Goal: Transaction & Acquisition: Purchase product/service

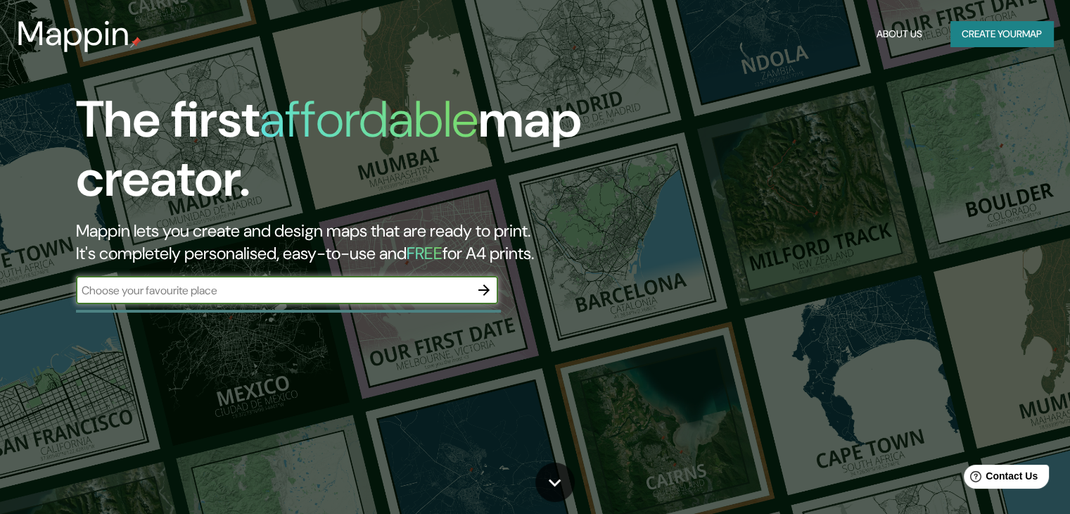
click at [335, 286] on input "text" at bounding box center [273, 290] width 394 height 16
click at [267, 231] on h2 "Mappin lets you create and design maps that are ready to print. It's completely…" at bounding box center [343, 242] width 535 height 45
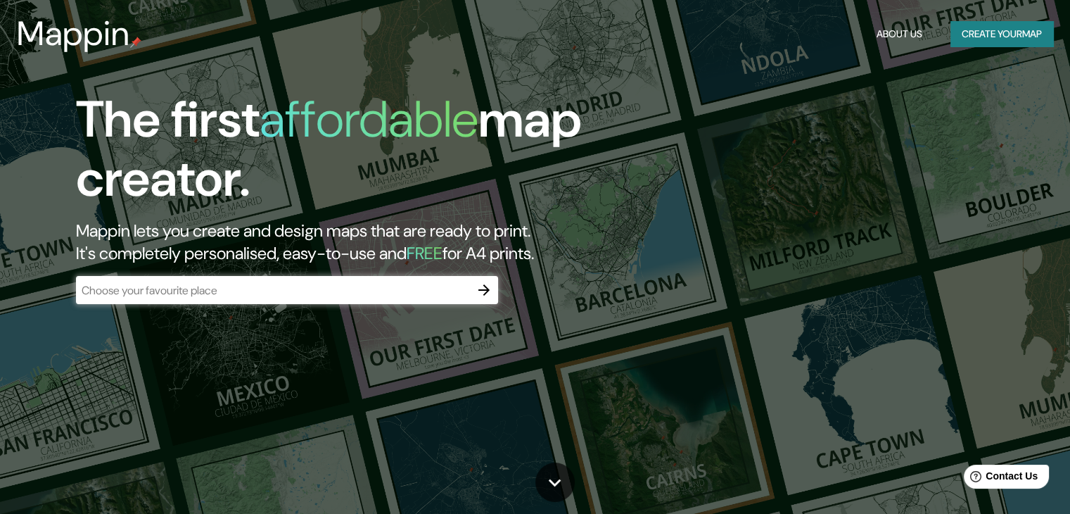
click at [324, 283] on input "text" at bounding box center [273, 290] width 394 height 16
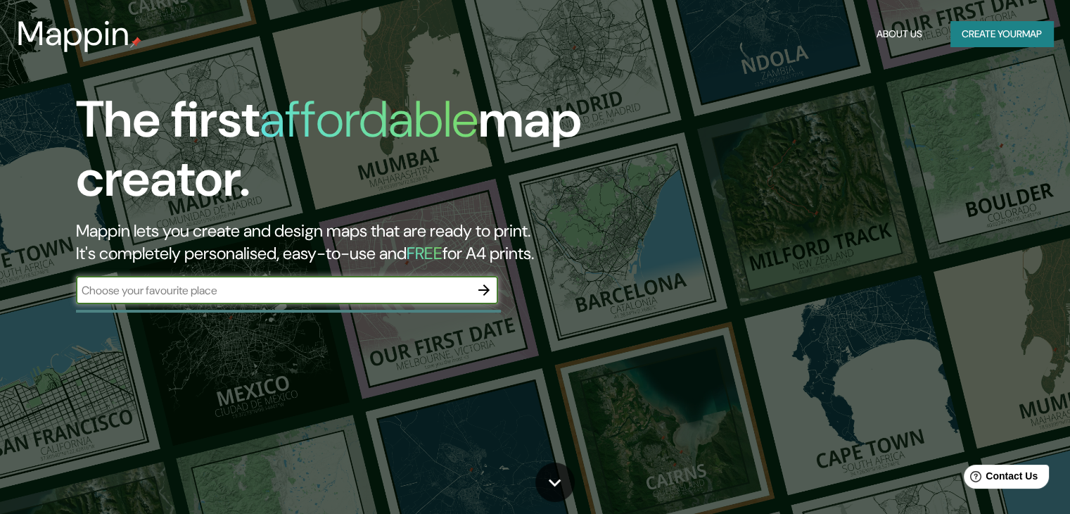
type input "o"
type input "r"
type input "riobamba [STREET_ADDRESS]"
click at [486, 274] on div "The first affordable map creator. Mappin lets you create and design maps that a…" at bounding box center [344, 204] width 642 height 228
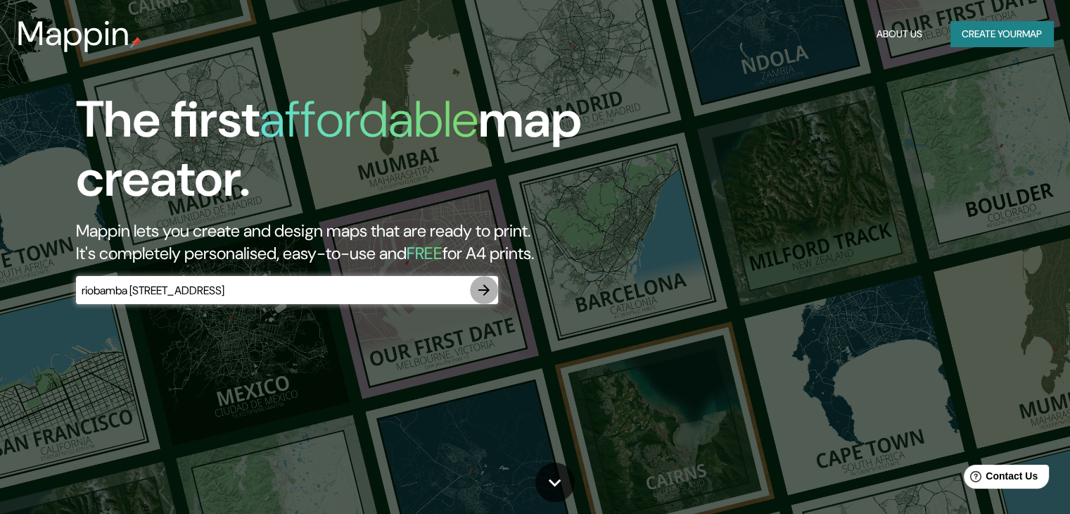
click at [481, 281] on icon "button" at bounding box center [484, 289] width 17 height 17
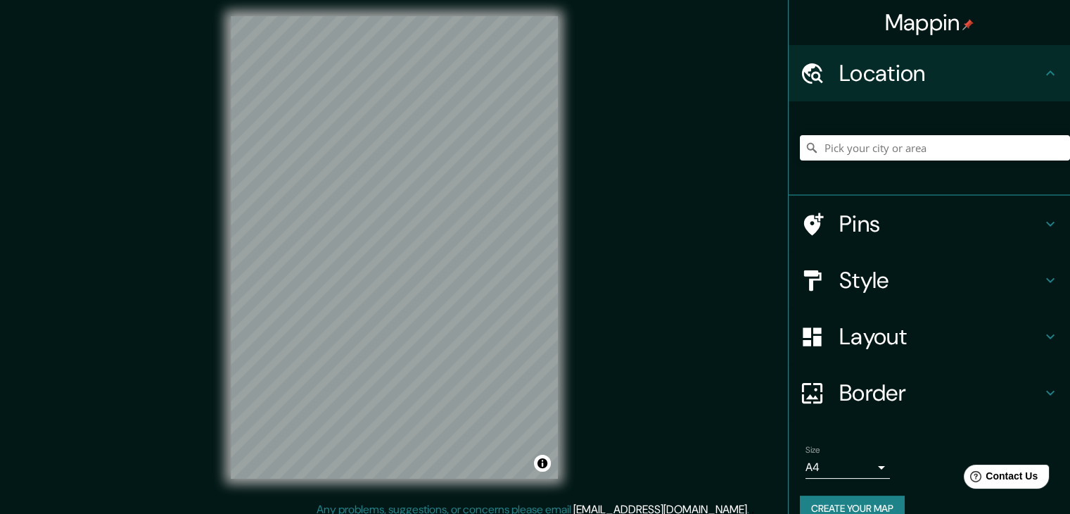
scroll to position [7, 0]
click at [918, 136] on input "Pick your city or area" at bounding box center [935, 147] width 270 height 25
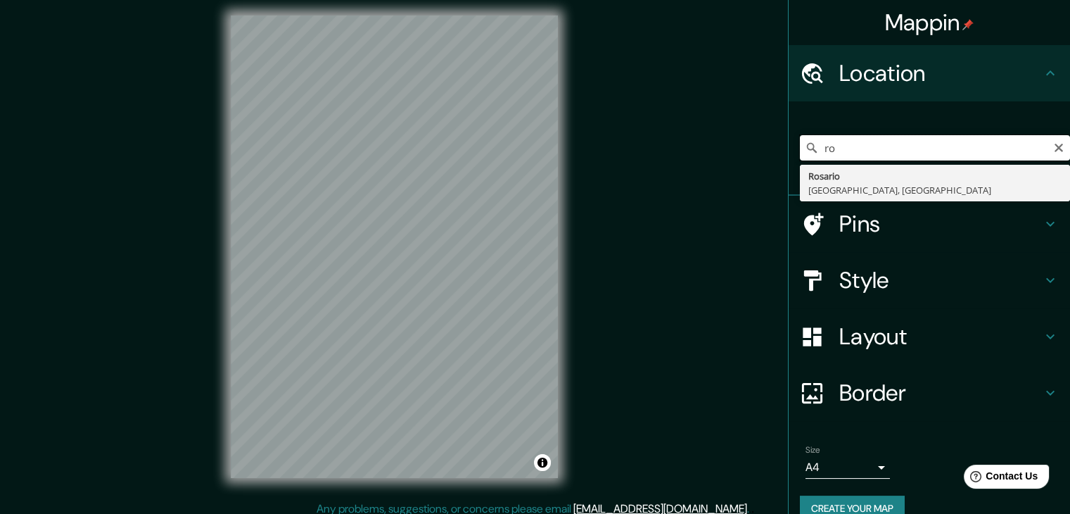
type input "r"
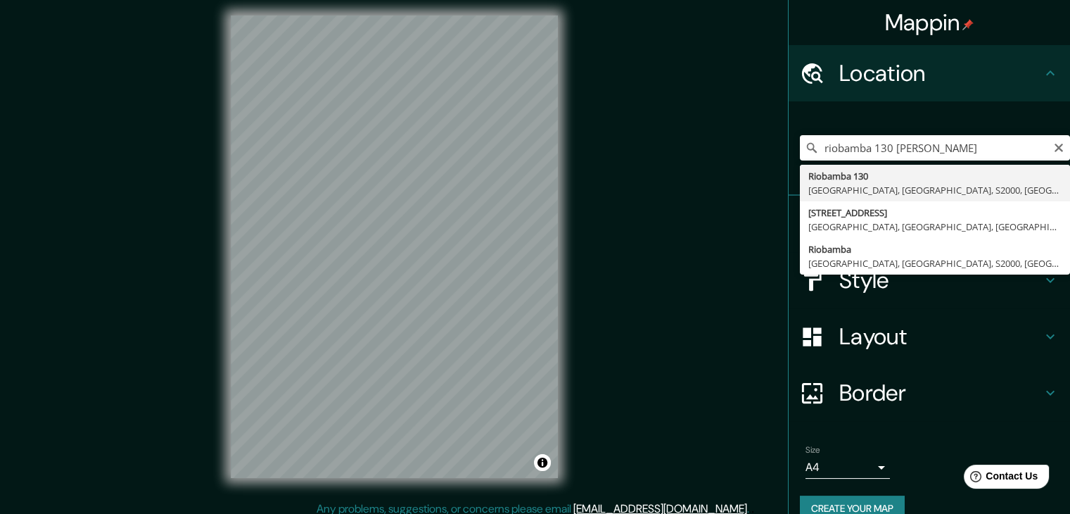
type input "[STREET_ADDRESS]"
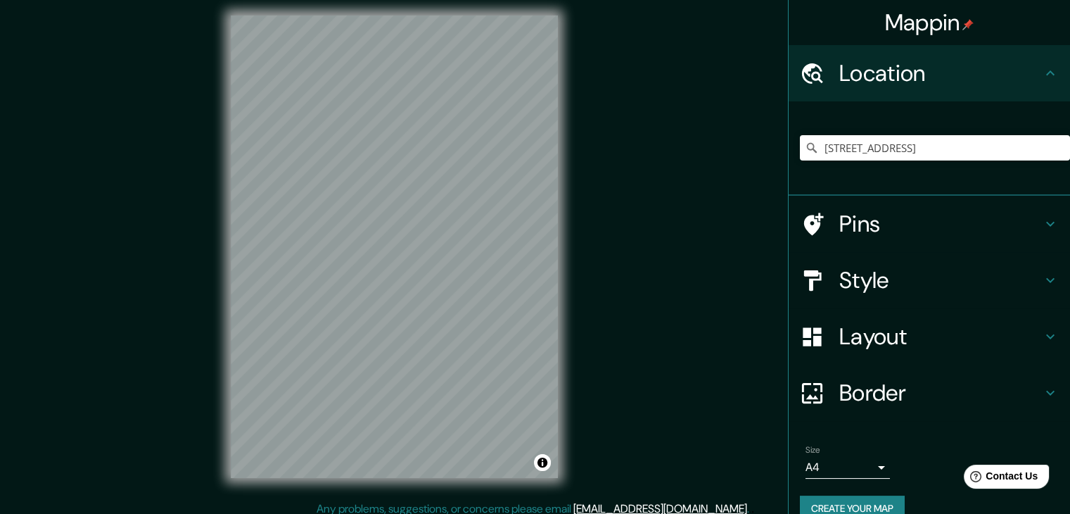
click at [805, 271] on icon at bounding box center [813, 280] width 18 height 20
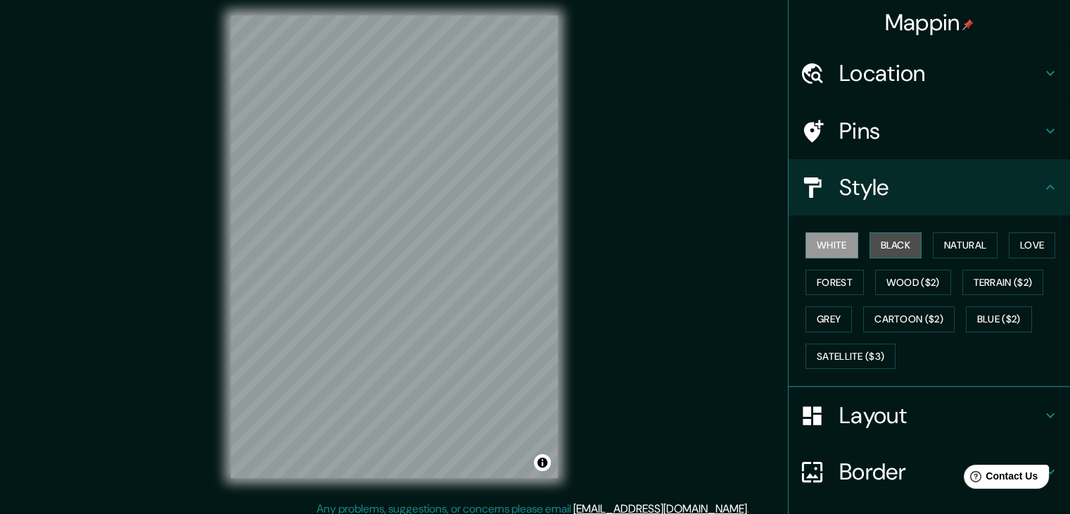
click at [877, 236] on button "Black" at bounding box center [896, 245] width 53 height 26
click at [564, 293] on div "© Mapbox © OpenStreetMap Improve this map" at bounding box center [394, 246] width 372 height 507
click at [820, 246] on button "White" at bounding box center [832, 245] width 53 height 26
click at [951, 248] on button "Natural" at bounding box center [965, 245] width 65 height 26
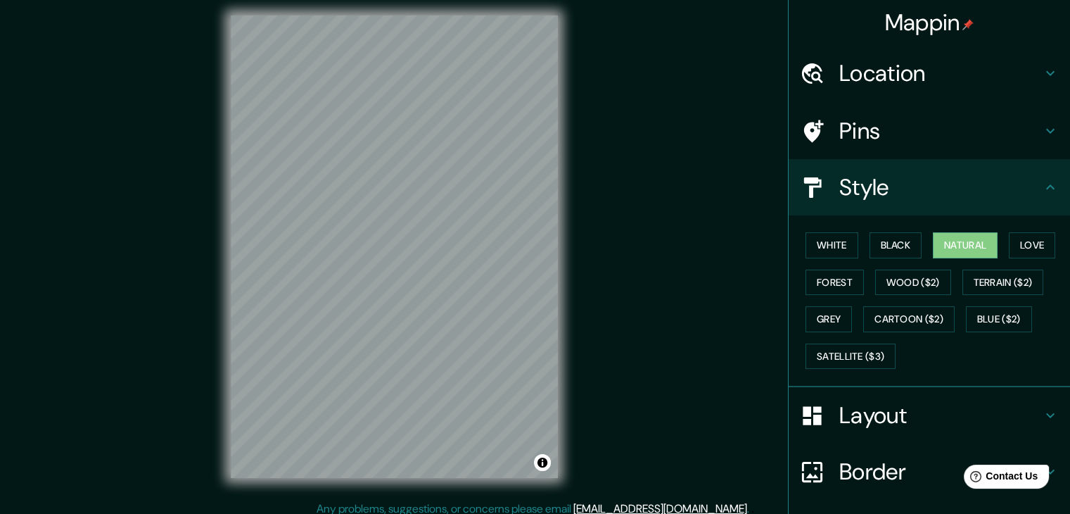
click at [918, 248] on div "White Black Natural Love Forest Wood ($2) Terrain ($2) Grey Cartoon ($2) Blue (…" at bounding box center [935, 301] width 270 height 148
click at [911, 243] on button "Black" at bounding box center [896, 245] width 53 height 26
click at [934, 246] on button "Natural" at bounding box center [965, 245] width 65 height 26
click at [1001, 243] on div "White Black Natural Love Forest Wood ($2) Terrain ($2) Grey Cartoon ($2) Blue (…" at bounding box center [935, 301] width 270 height 148
click at [1009, 244] on button "Love" at bounding box center [1032, 245] width 46 height 26
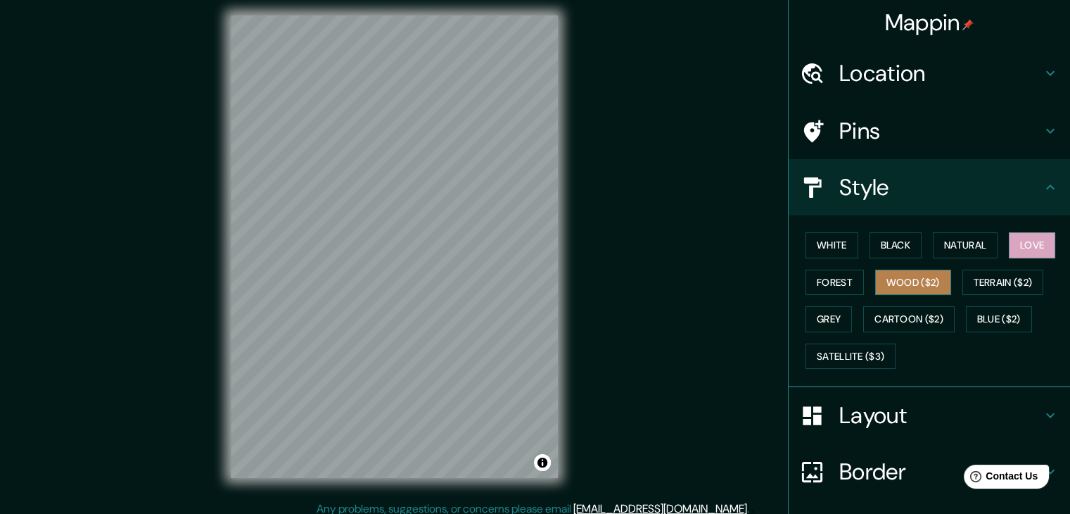
click at [923, 278] on button "Wood ($2)" at bounding box center [913, 283] width 76 height 26
click at [847, 272] on button "Forest" at bounding box center [835, 283] width 58 height 26
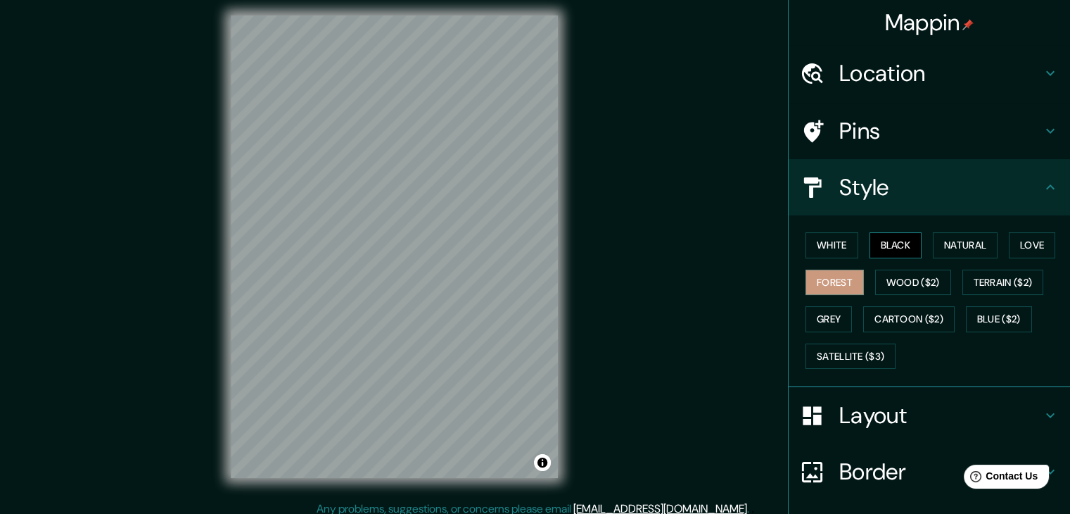
click at [884, 251] on button "Black" at bounding box center [896, 245] width 53 height 26
click at [579, 358] on div "© Mapbox © OpenStreetMap Improve this map" at bounding box center [394, 246] width 372 height 507
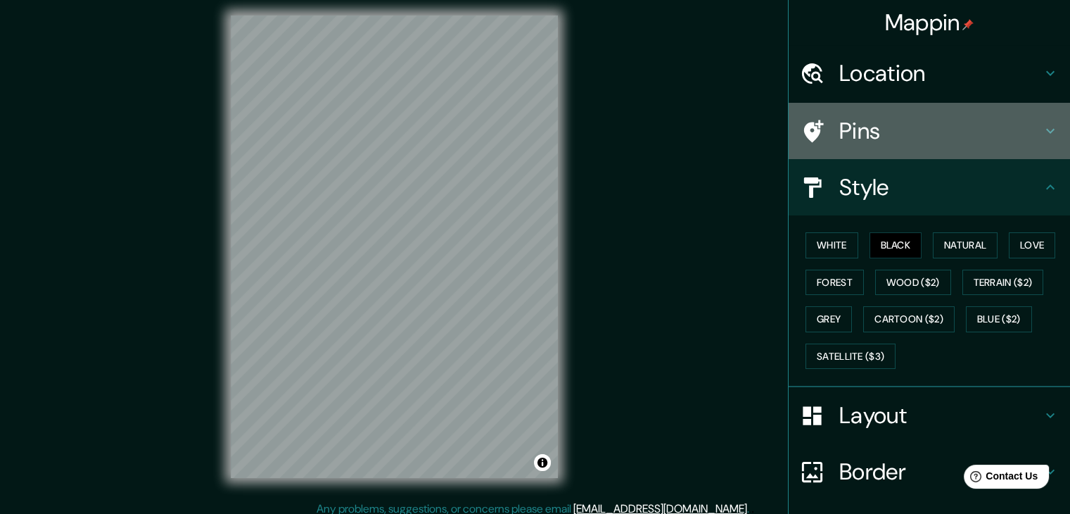
click at [962, 113] on div "Pins" at bounding box center [929, 131] width 281 height 56
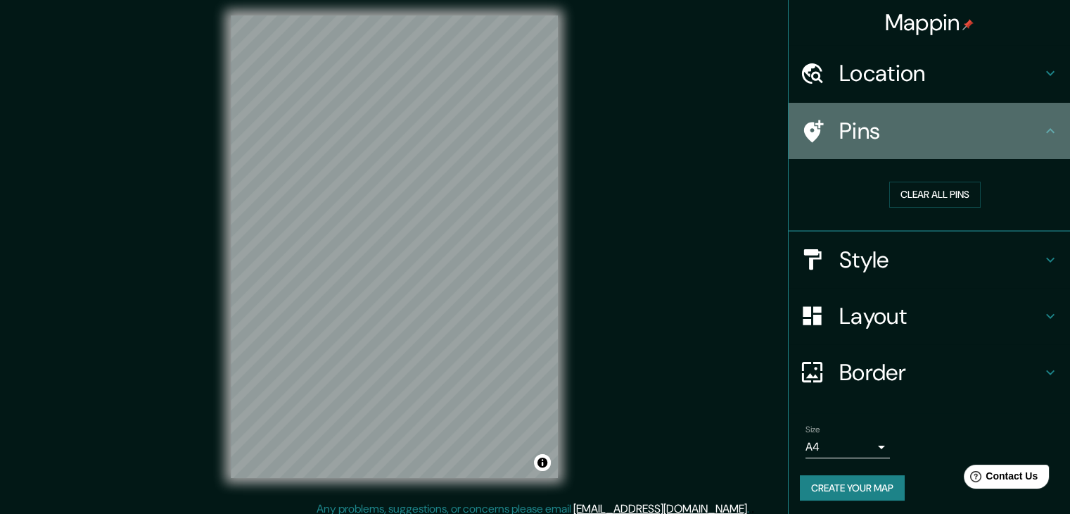
click at [962, 113] on div "Pins" at bounding box center [929, 131] width 281 height 56
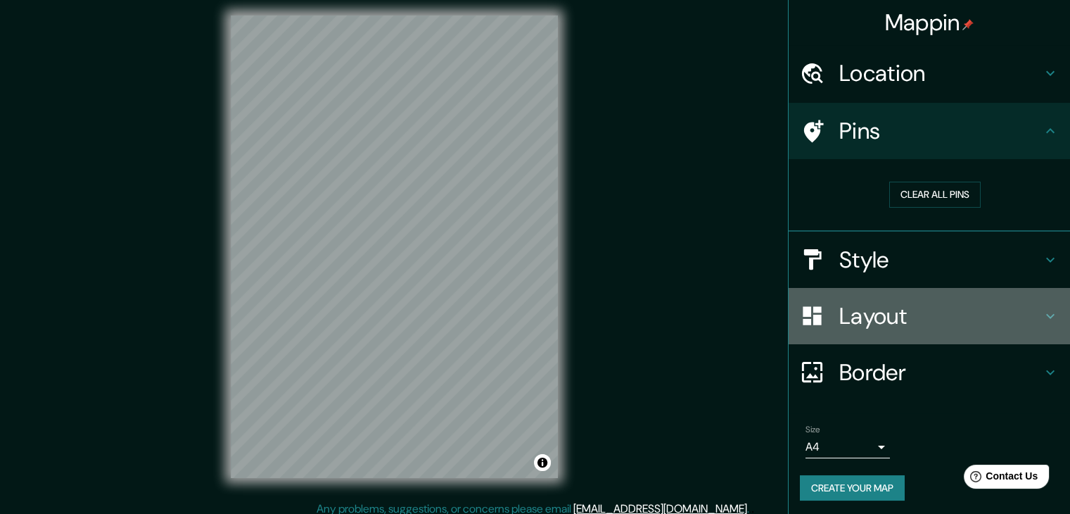
click at [882, 288] on div "Layout" at bounding box center [929, 316] width 281 height 56
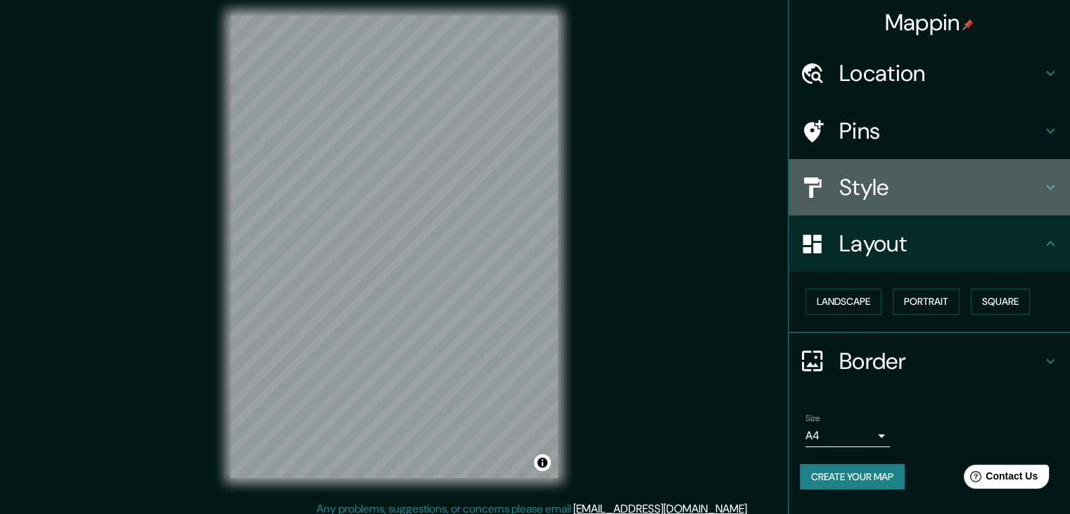
click at [934, 203] on div "Style" at bounding box center [929, 187] width 281 height 56
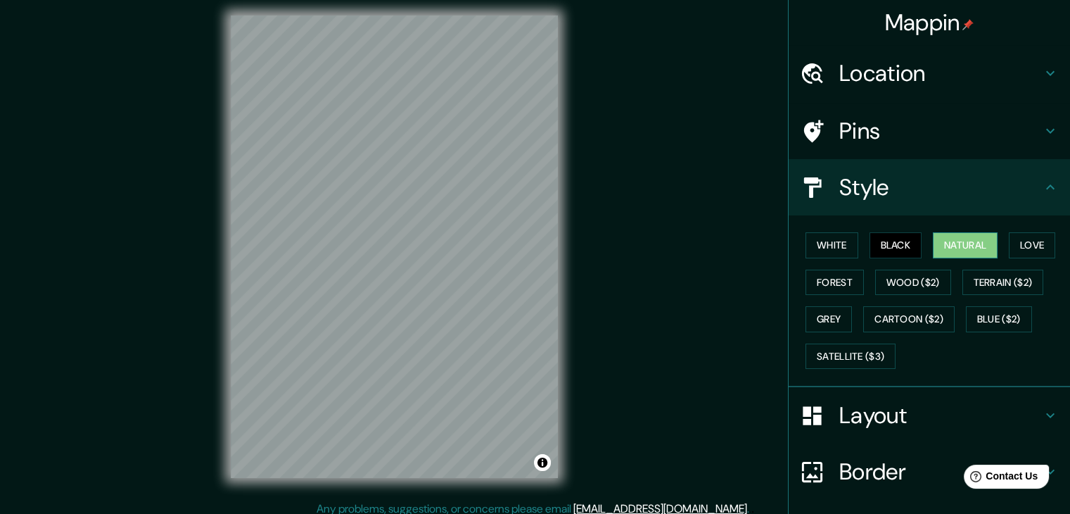
click at [968, 232] on button "Natural" at bounding box center [965, 245] width 65 height 26
click at [892, 244] on button "Black" at bounding box center [896, 245] width 53 height 26
click at [933, 240] on button "Natural" at bounding box center [965, 245] width 65 height 26
click at [873, 251] on button "Black" at bounding box center [896, 245] width 53 height 26
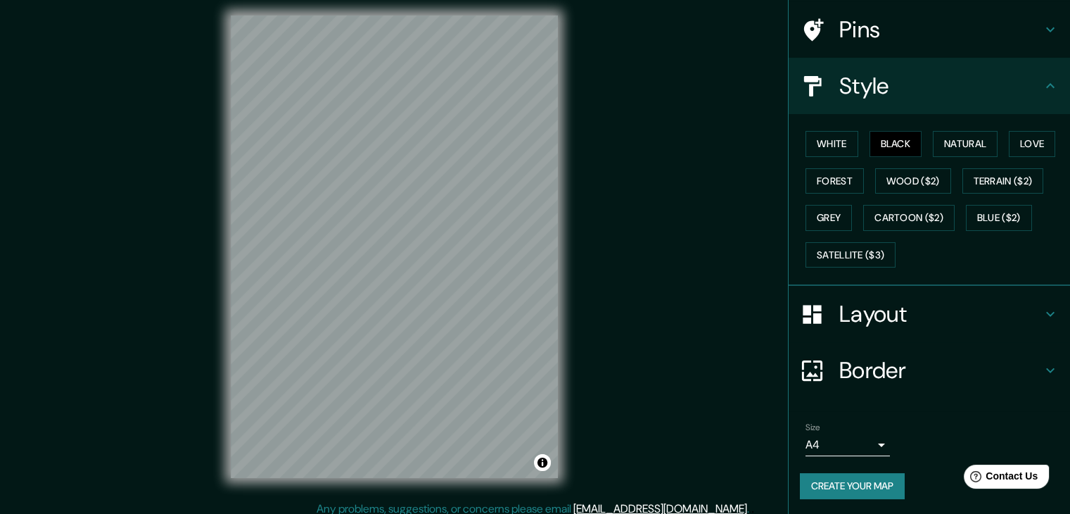
click at [839, 373] on h4 "Border" at bounding box center [940, 370] width 203 height 28
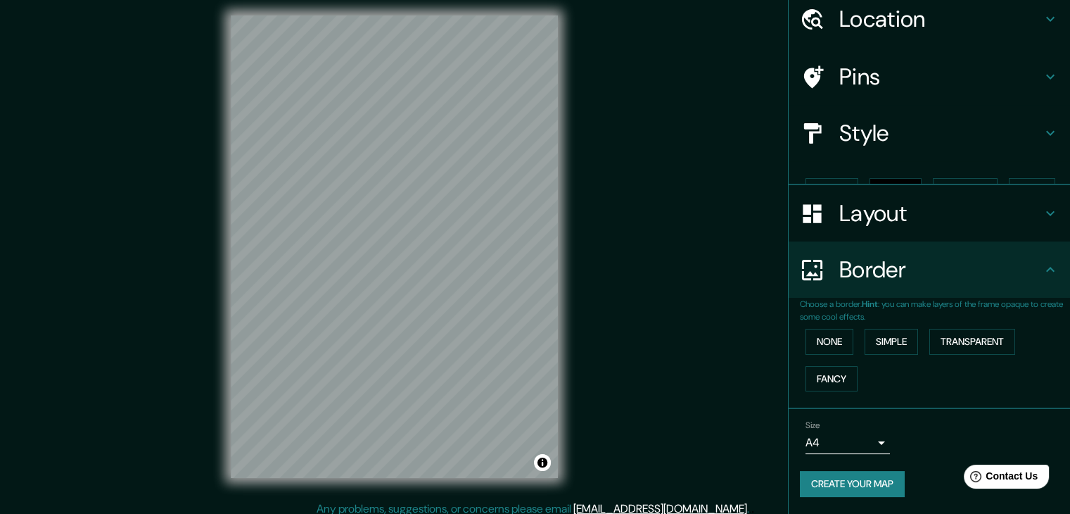
scroll to position [30, 0]
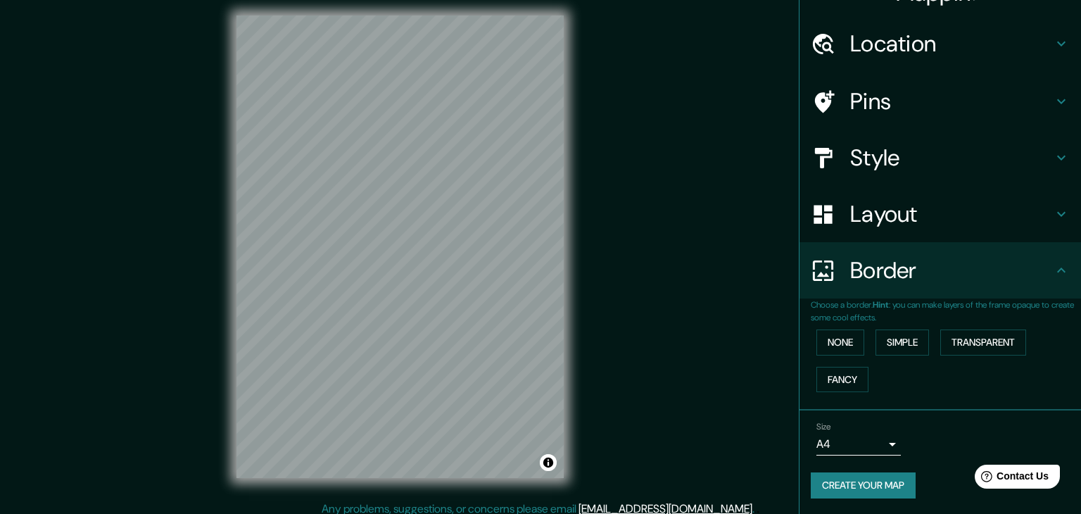
click at [841, 445] on body "Mappin Location [STREET_ADDRESS] Pins Style Layout Border Choose a border. Hint…" at bounding box center [540, 250] width 1081 height 514
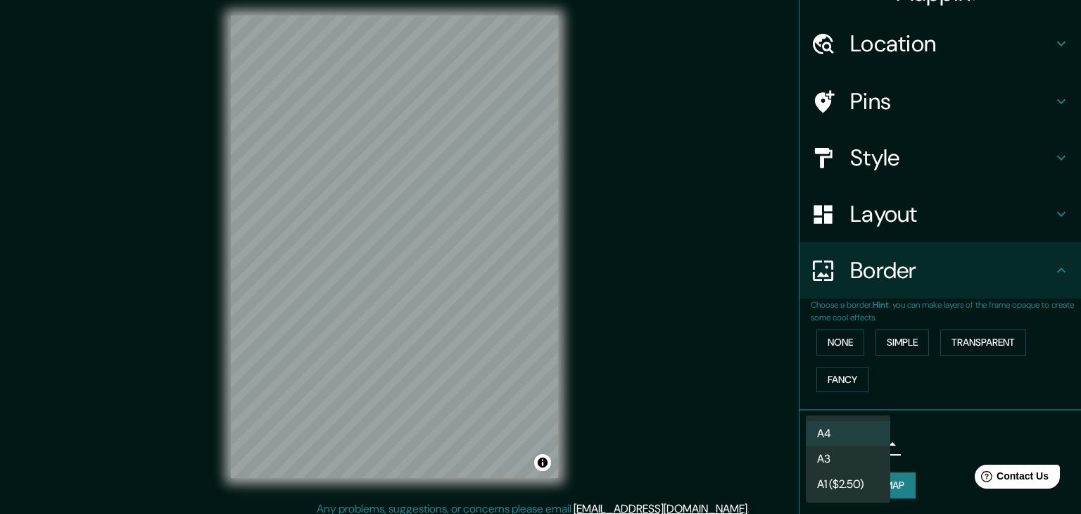
click at [853, 458] on li "A3" at bounding box center [848, 458] width 84 height 25
type input "a4"
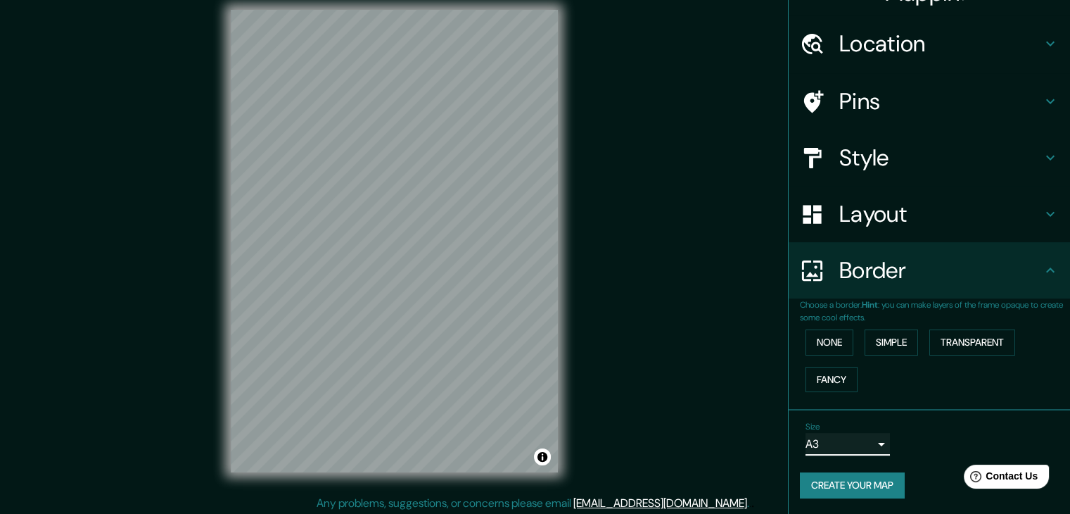
scroll to position [16, 0]
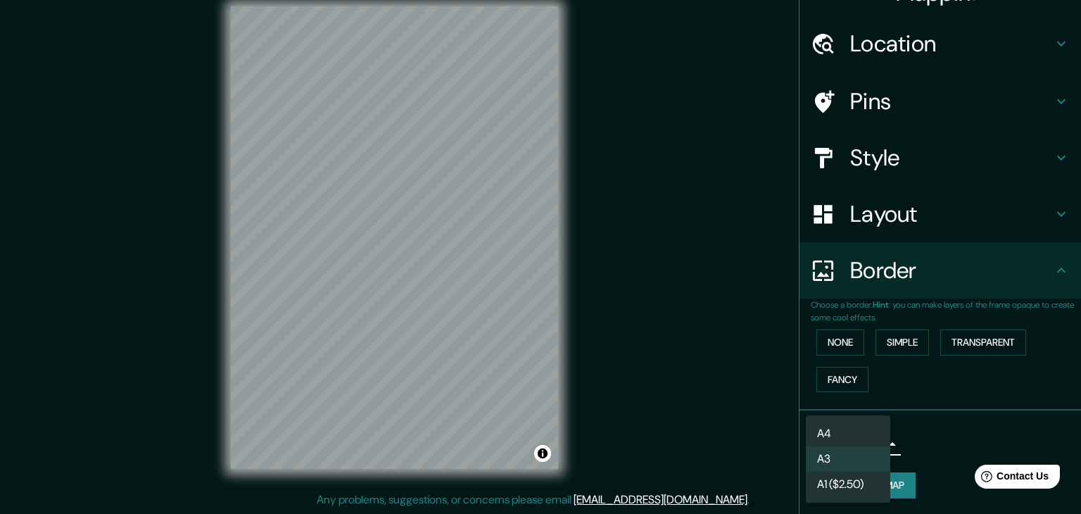
click at [849, 447] on body "Mappin Location [STREET_ADDRESS] Pins Style Layout Border Choose a border. Hint…" at bounding box center [540, 241] width 1081 height 514
click at [905, 452] on div at bounding box center [540, 257] width 1081 height 514
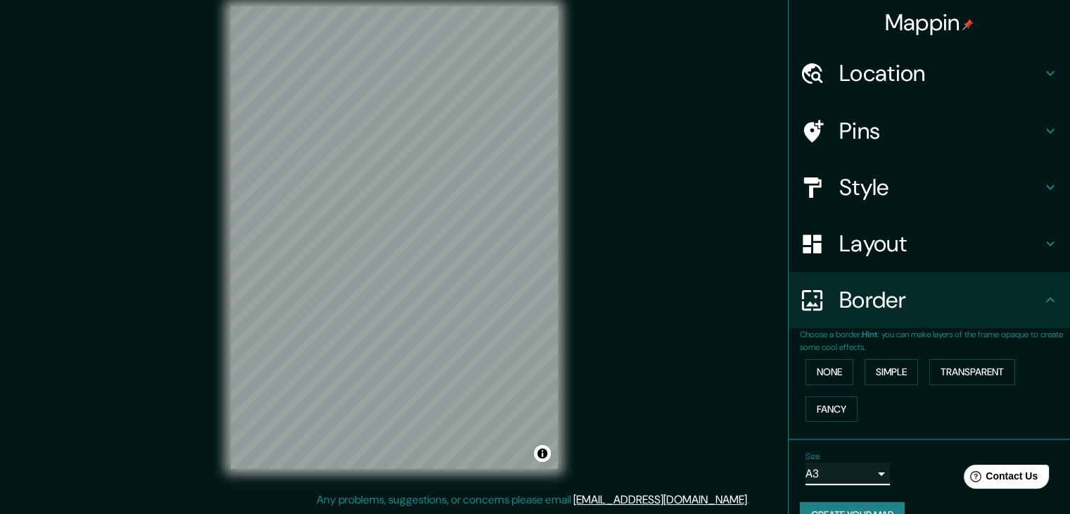
scroll to position [0, 0]
click at [877, 215] on div "Layout" at bounding box center [929, 243] width 281 height 56
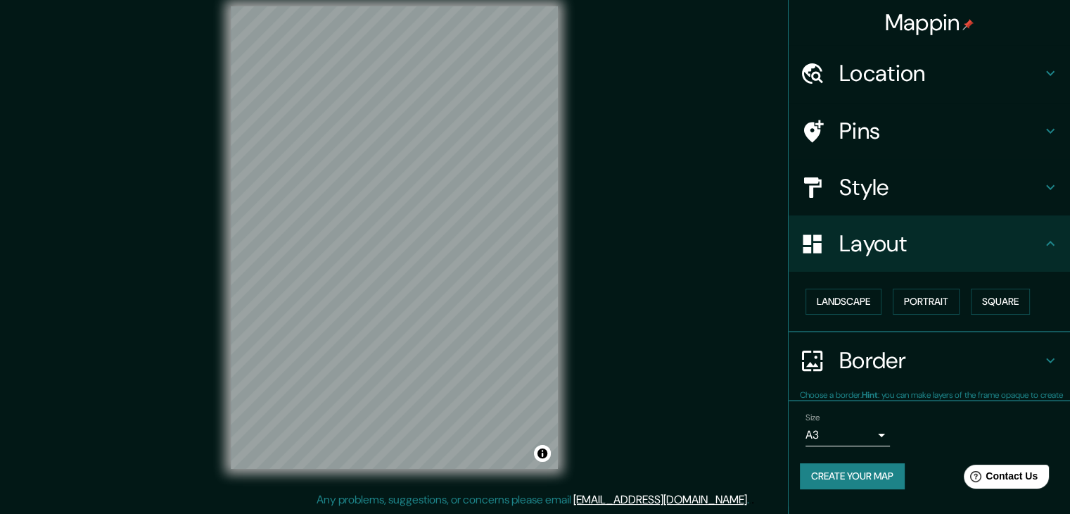
click at [878, 231] on h4 "Layout" at bounding box center [940, 243] width 203 height 28
click at [864, 300] on button "Landscape" at bounding box center [844, 302] width 76 height 26
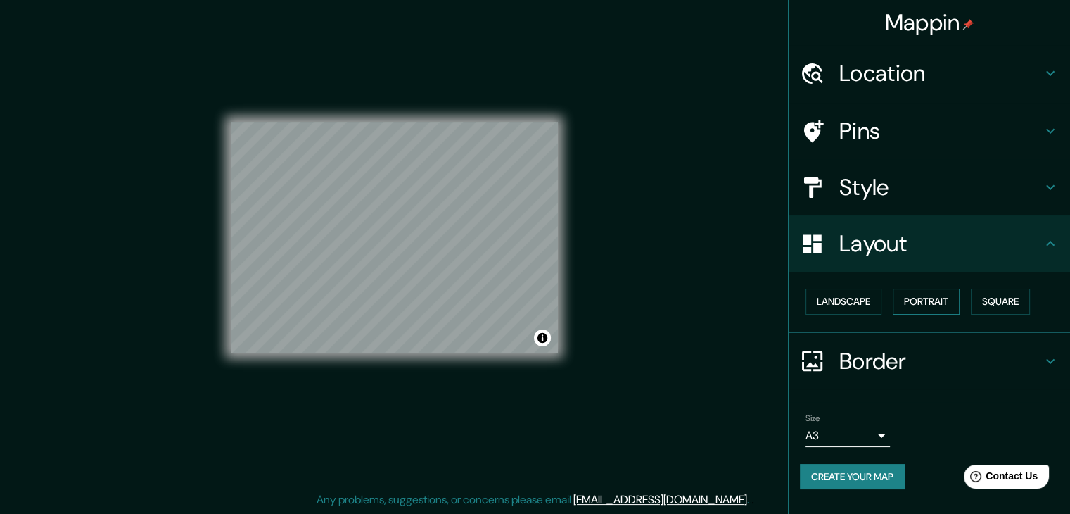
click at [939, 308] on button "Portrait" at bounding box center [926, 302] width 67 height 26
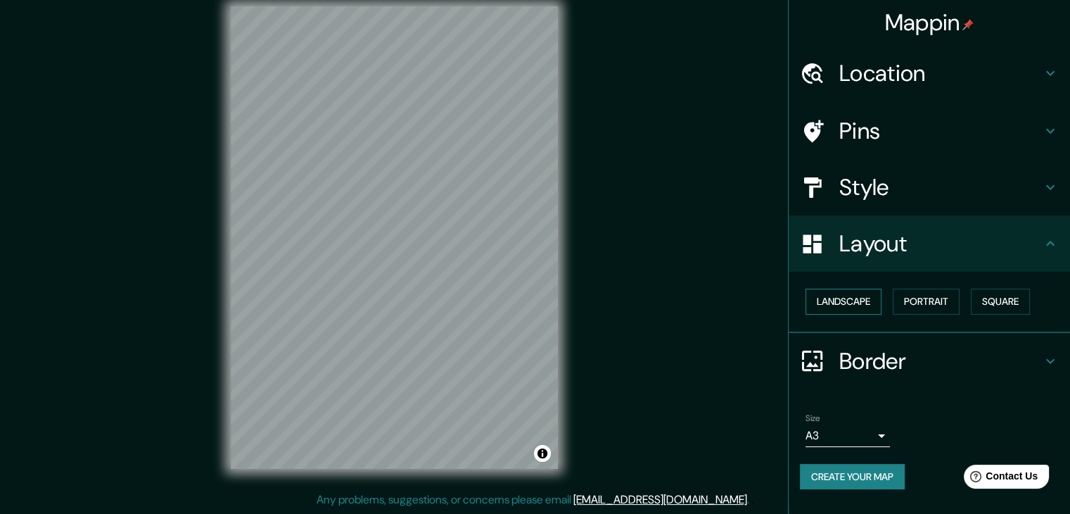
click at [875, 294] on button "Landscape" at bounding box center [844, 302] width 76 height 26
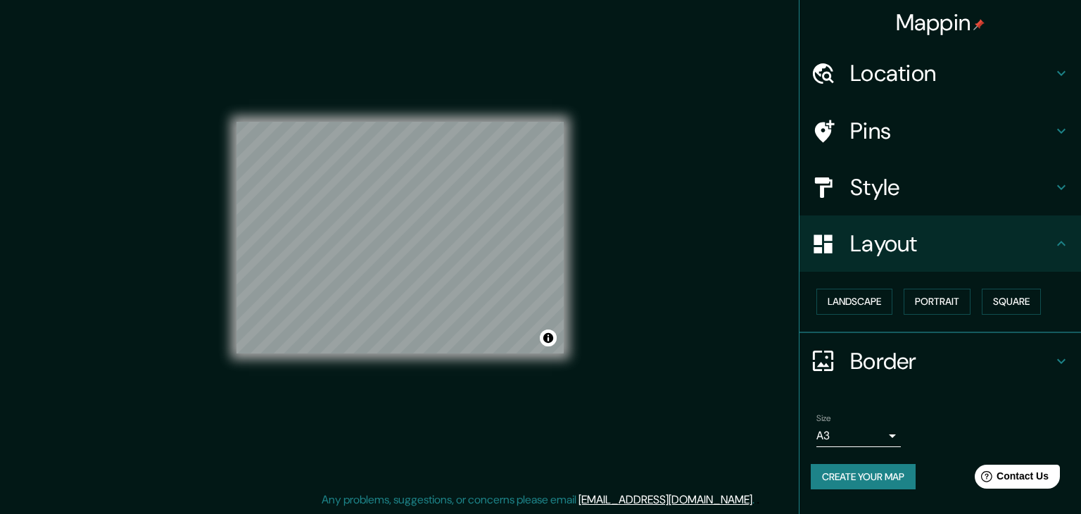
click at [875, 434] on body "Mappin Location [STREET_ADDRESS] Pins Style Layout Landscape Portrait Square Bo…" at bounding box center [540, 241] width 1081 height 514
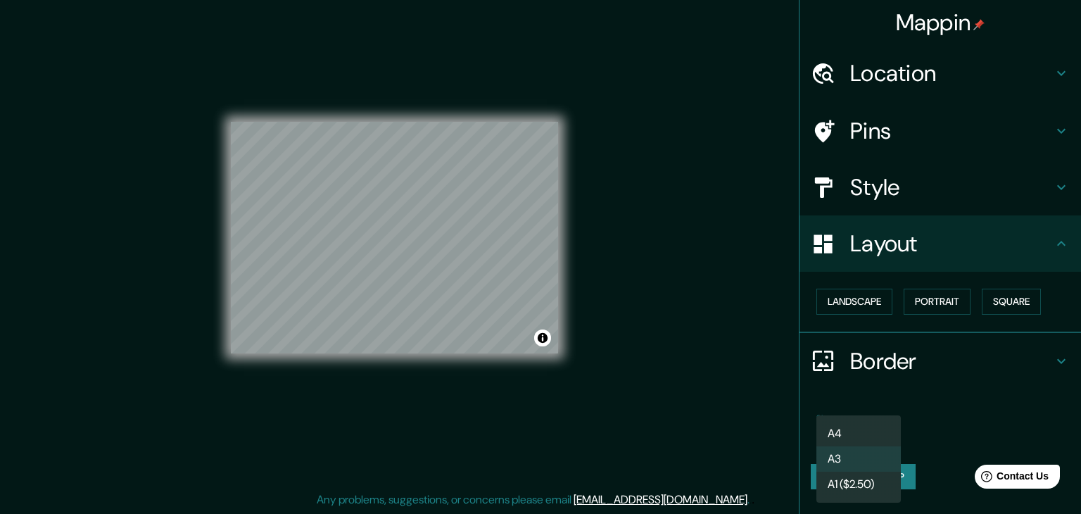
click at [951, 396] on div at bounding box center [540, 257] width 1081 height 514
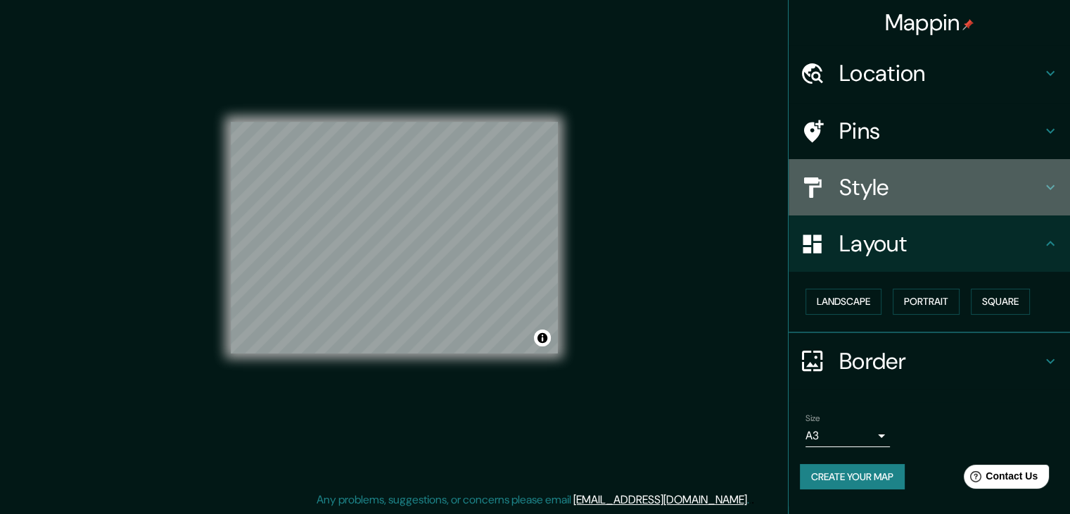
click at [904, 209] on div "Style" at bounding box center [929, 187] width 281 height 56
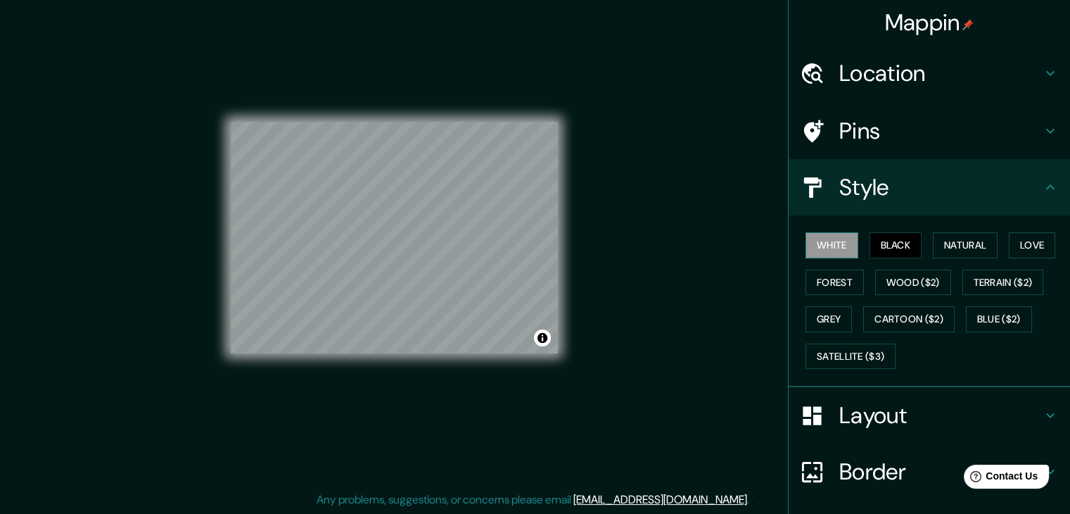
click at [847, 246] on button "White" at bounding box center [832, 245] width 53 height 26
click at [870, 247] on button "Black" at bounding box center [896, 245] width 53 height 26
click at [1011, 237] on button "Love" at bounding box center [1032, 245] width 46 height 26
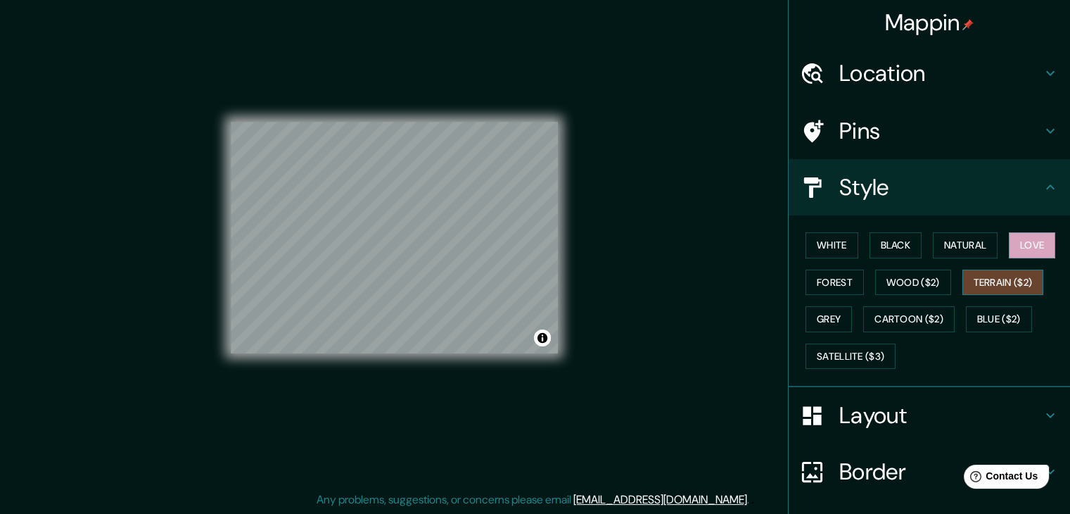
click at [999, 272] on button "Terrain ($2)" at bounding box center [1004, 283] width 82 height 26
click at [999, 315] on button "Blue ($2)" at bounding box center [999, 319] width 66 height 26
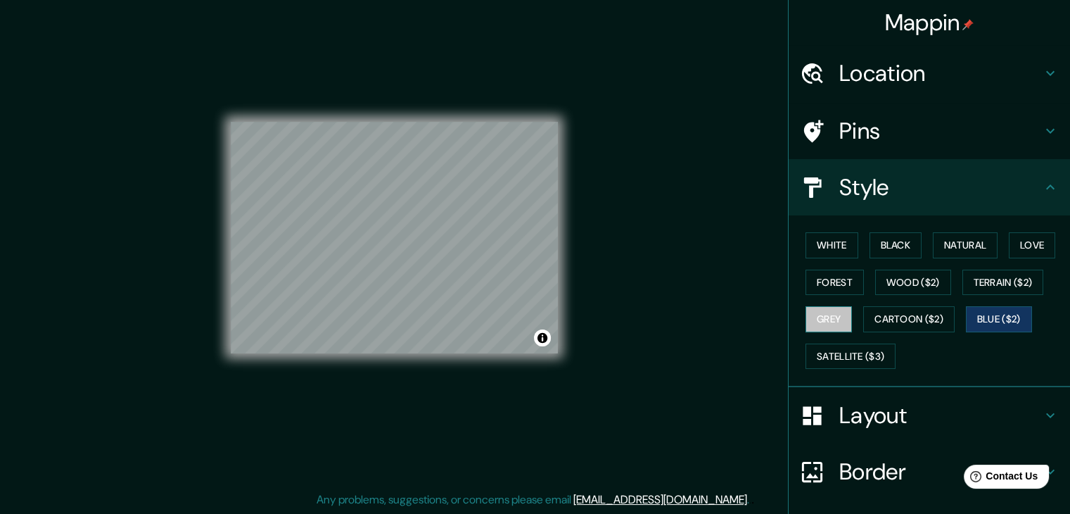
click at [825, 315] on button "Grey" at bounding box center [829, 319] width 46 height 26
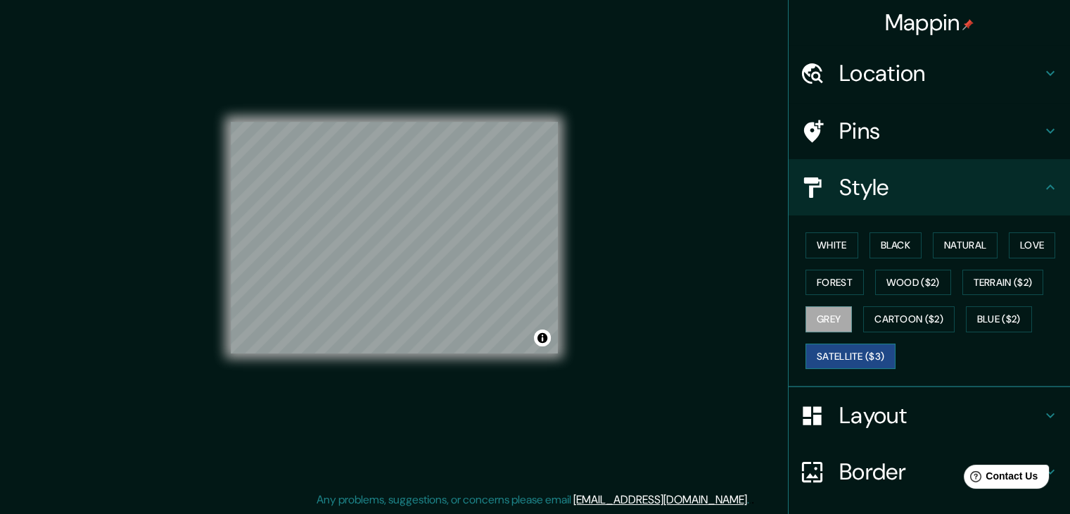
click at [853, 347] on button "Satellite ($3)" at bounding box center [851, 356] width 90 height 26
click at [815, 311] on button "Grey" at bounding box center [829, 319] width 46 height 26
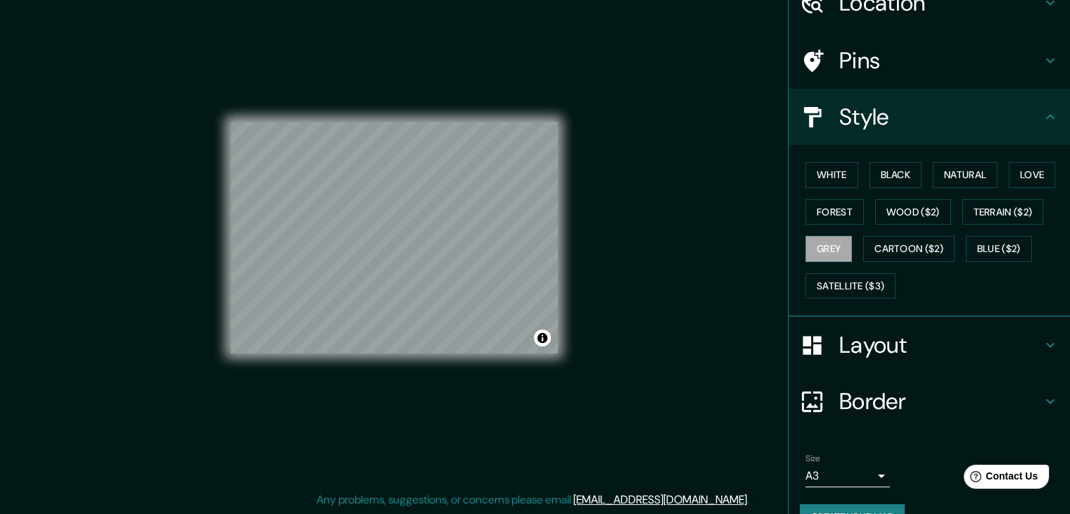
click at [965, 339] on h4 "Layout" at bounding box center [940, 345] width 203 height 28
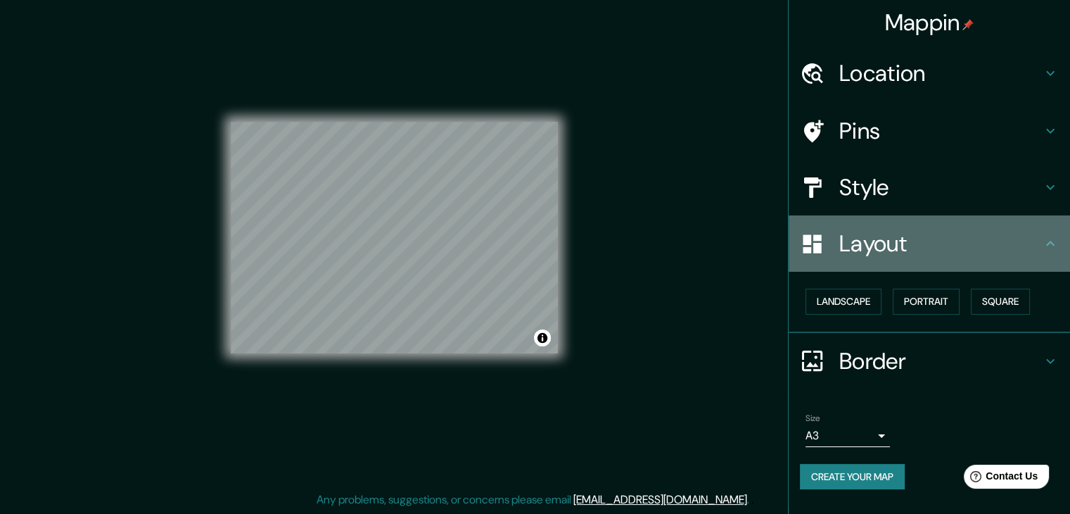
click at [963, 257] on div "Layout" at bounding box center [929, 243] width 281 height 56
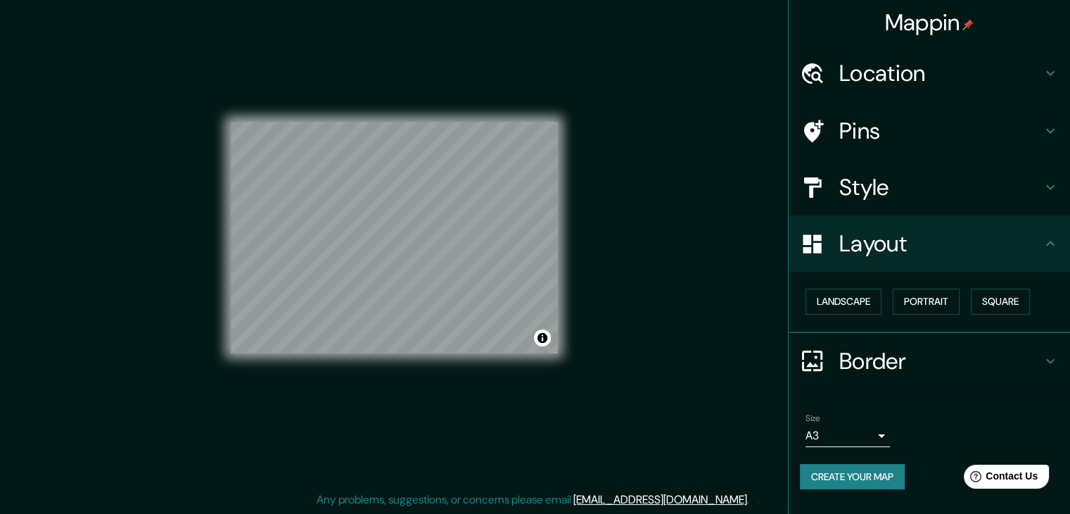
click at [906, 68] on h4 "Location" at bounding box center [940, 73] width 203 height 28
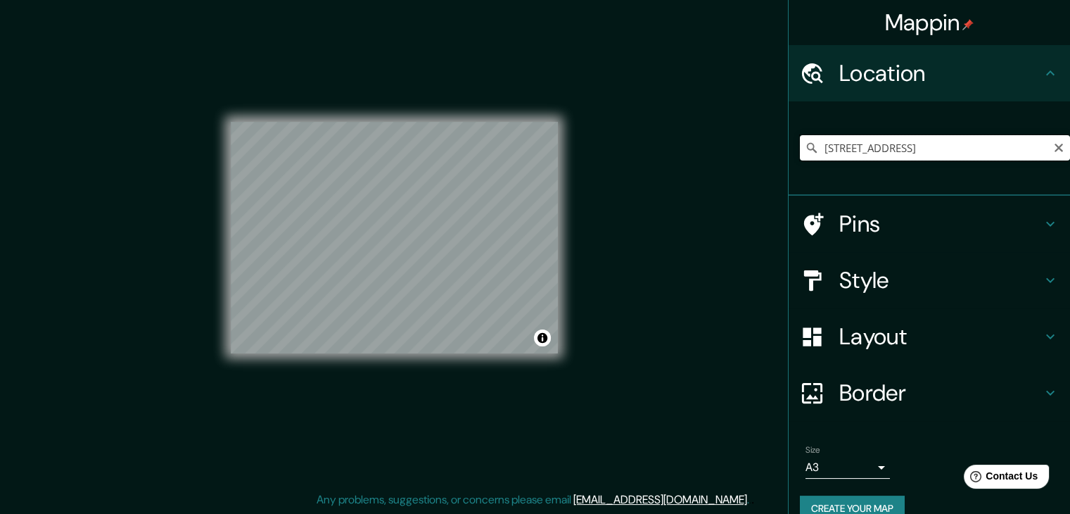
click at [972, 144] on input "[STREET_ADDRESS]" at bounding box center [935, 147] width 270 height 25
drag, startPoint x: 882, startPoint y: 147, endPoint x: 788, endPoint y: 158, distance: 94.3
click at [789, 158] on div "[STREET_ADDRESS]" at bounding box center [929, 148] width 281 height 94
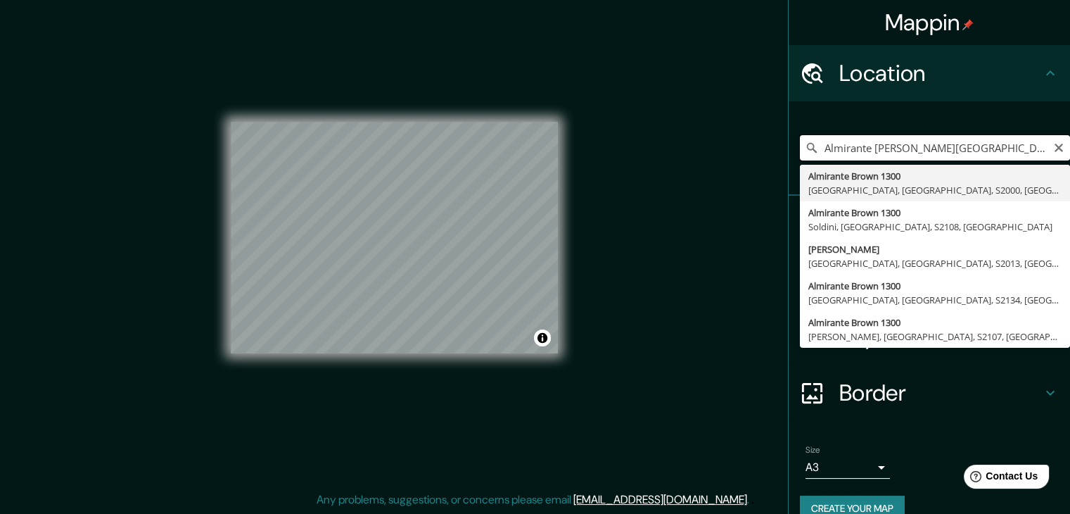
type input "Almirante [PERSON_NAME][GEOGRAPHIC_DATA], [GEOGRAPHIC_DATA], S2013, [GEOGRAPHIC…"
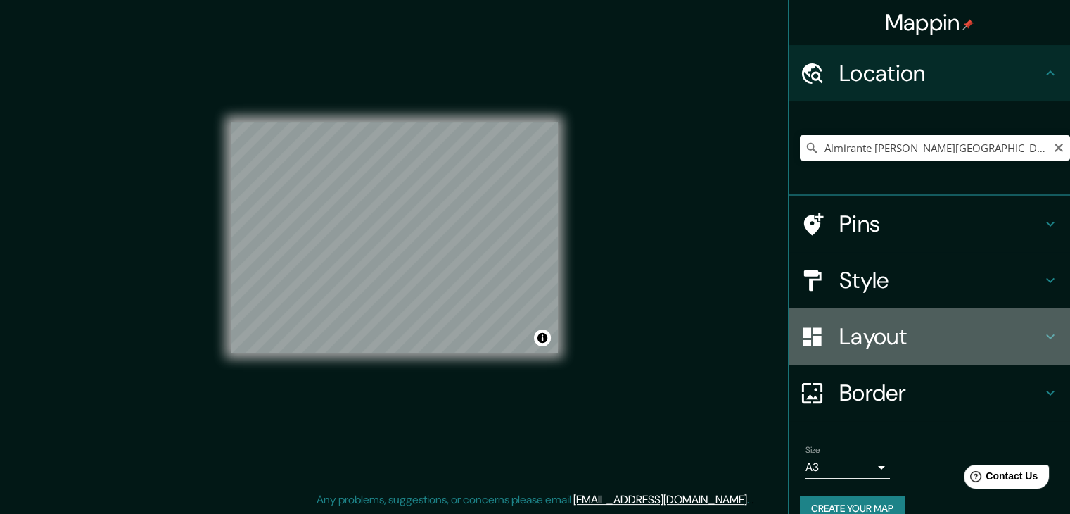
click at [864, 308] on div "Layout" at bounding box center [929, 336] width 281 height 56
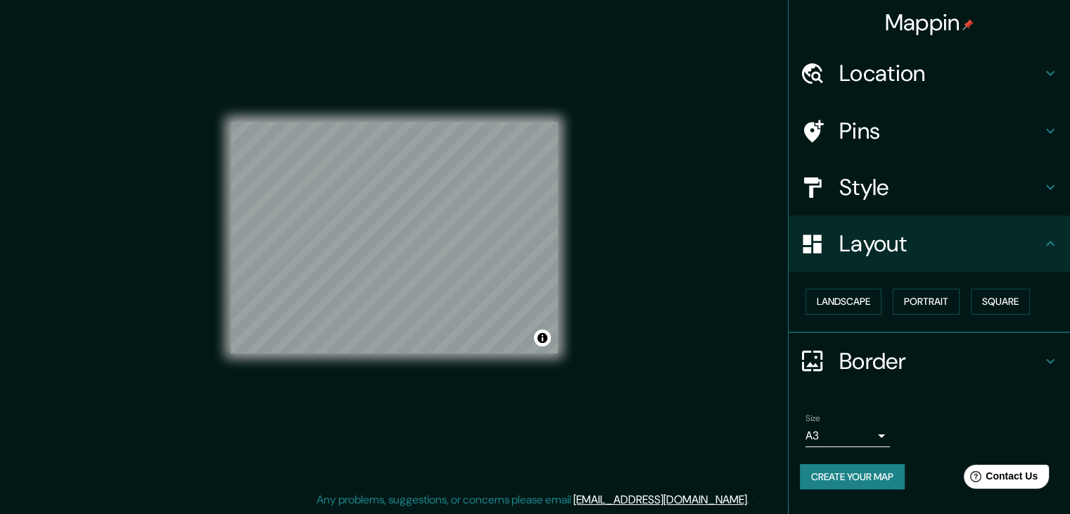
click at [866, 203] on div "Style" at bounding box center [929, 187] width 281 height 56
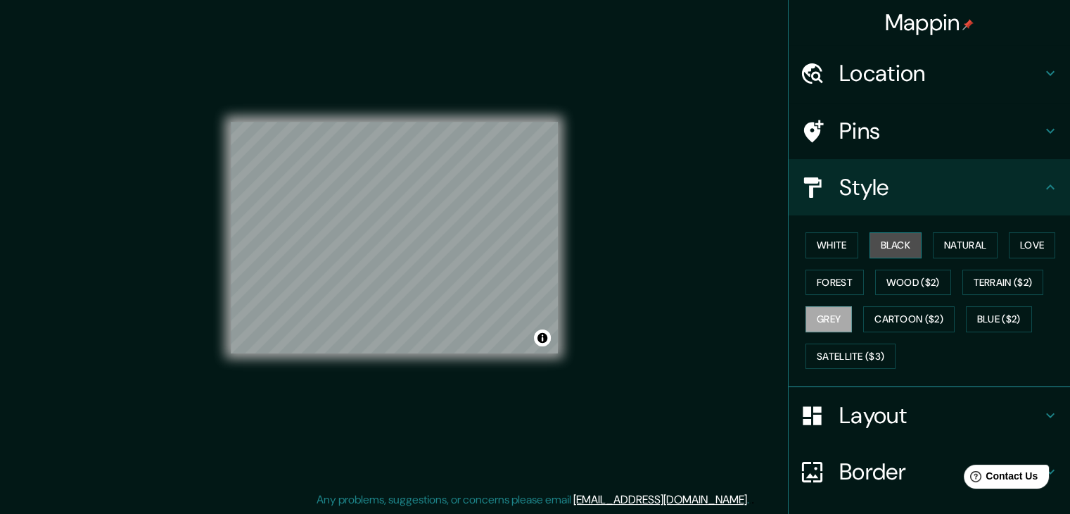
click at [870, 243] on button "Black" at bounding box center [896, 245] width 53 height 26
click at [192, 172] on div "Mappin Location [GEOGRAPHIC_DATA] [PERSON_NAME][GEOGRAPHIC_DATA], [GEOGRAPHIC_D…" at bounding box center [535, 249] width 1070 height 530
